Goal: Transaction & Acquisition: Purchase product/service

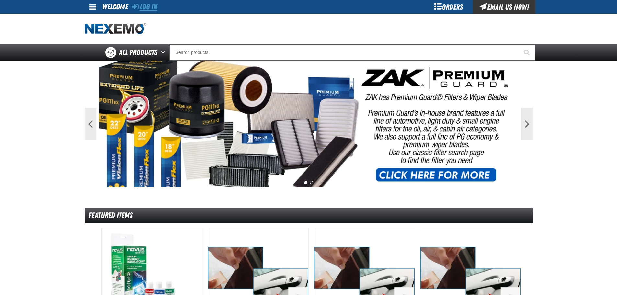
click at [152, 8] on link "Log In" at bounding box center [145, 6] width 26 height 9
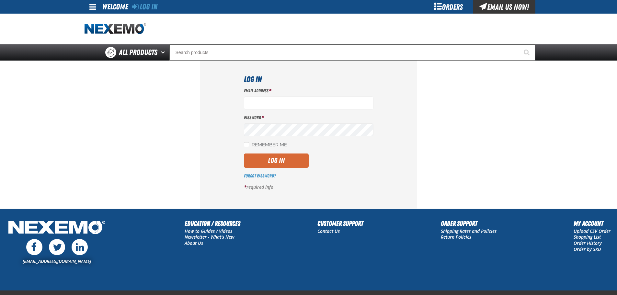
type input "[EMAIL_ADDRESS][DOMAIN_NAME]"
click at [285, 161] on button "Log In" at bounding box center [276, 161] width 65 height 14
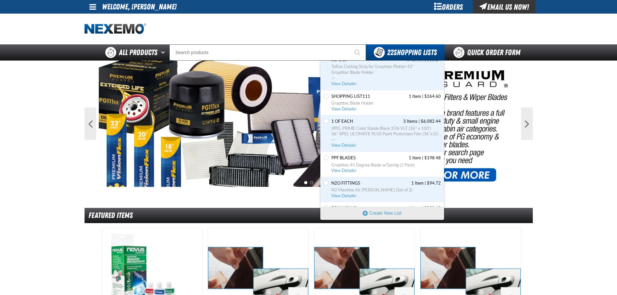
scroll to position [162, 0]
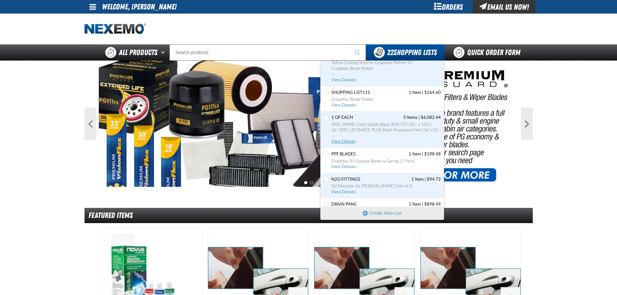
click at [343, 141] on span "View Details" at bounding box center [344, 141] width 26 height 5
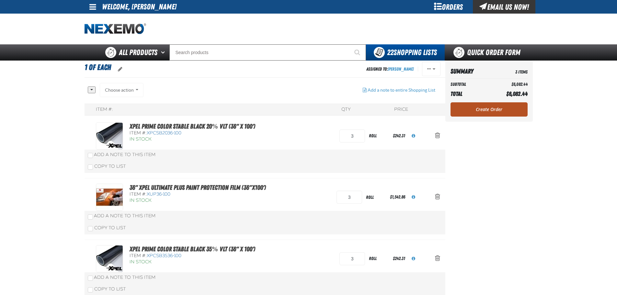
click at [491, 110] on link "Create Order" at bounding box center [488, 109] width 77 height 14
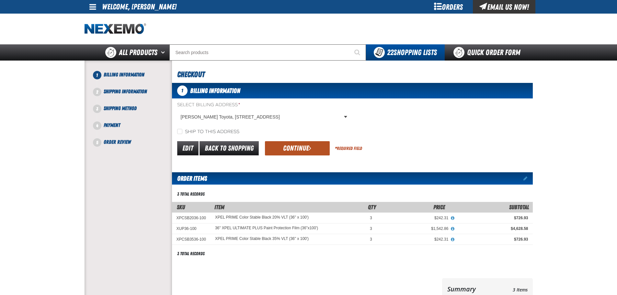
click at [293, 148] on button "Continue" at bounding box center [297, 148] width 65 height 14
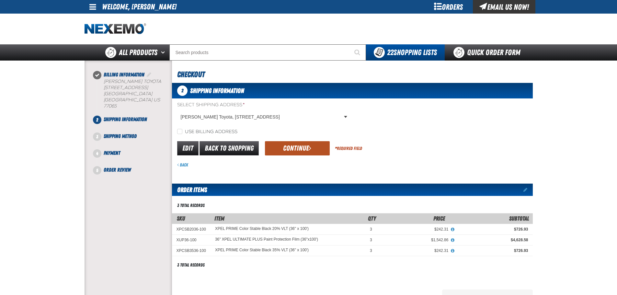
click at [301, 146] on button "Continue" at bounding box center [297, 148] width 65 height 14
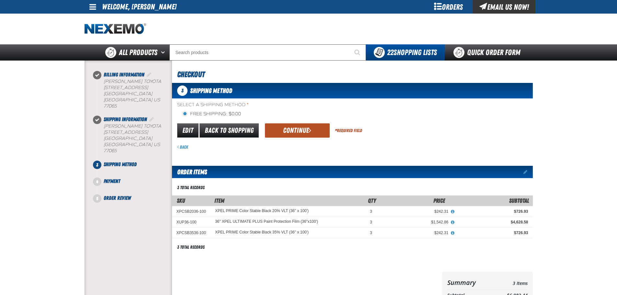
click at [294, 132] on button "Continue" at bounding box center [297, 130] width 65 height 14
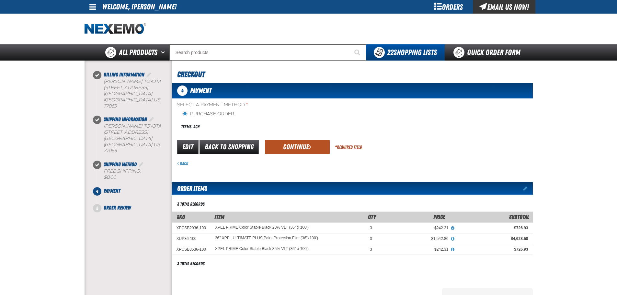
click at [295, 150] on button "Continue" at bounding box center [297, 147] width 65 height 14
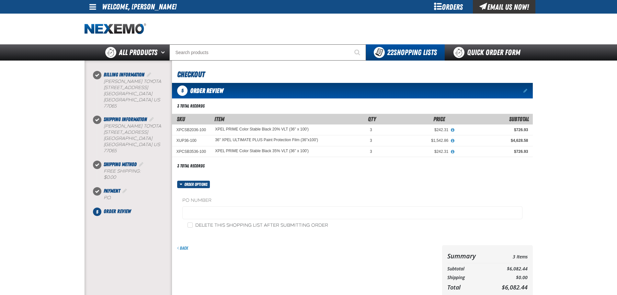
click at [213, 221] on fieldset "PO Number" at bounding box center [352, 209] width 340 height 25
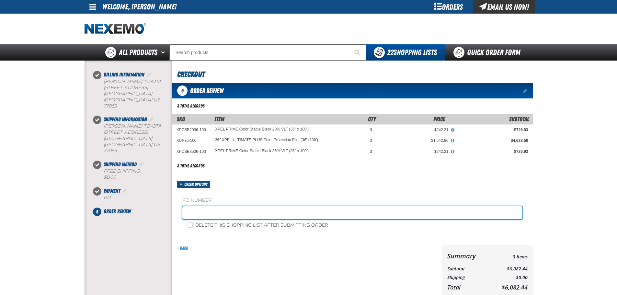
drag, startPoint x: 219, startPoint y: 211, endPoint x: 228, endPoint y: 211, distance: 9.4
click at [219, 211] on input "text" at bounding box center [352, 212] width 340 height 13
type input "Adam Service Dept"
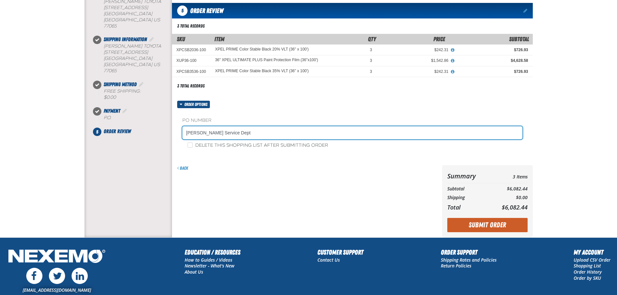
scroll to position [130, 0]
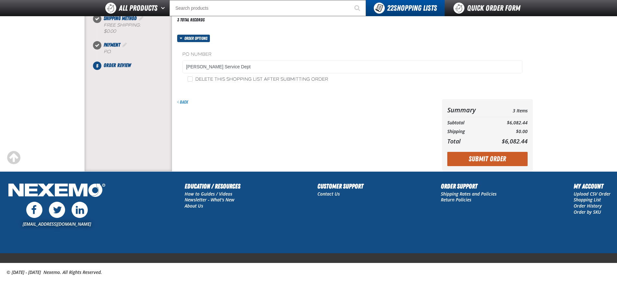
drag, startPoint x: 470, startPoint y: 154, endPoint x: 473, endPoint y: 155, distance: 3.5
click at [470, 154] on button "Submit Order" at bounding box center [487, 159] width 80 height 14
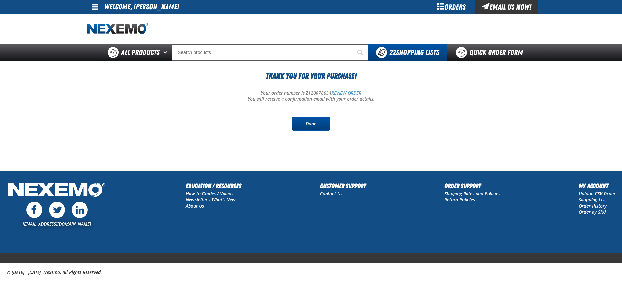
click at [312, 124] on link "Done" at bounding box center [310, 124] width 39 height 14
